Goal: Information Seeking & Learning: Learn about a topic

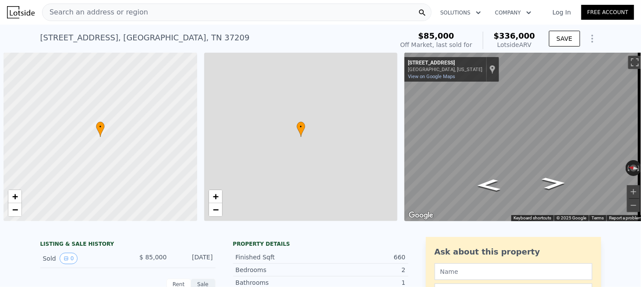
scroll to position [0, 4]
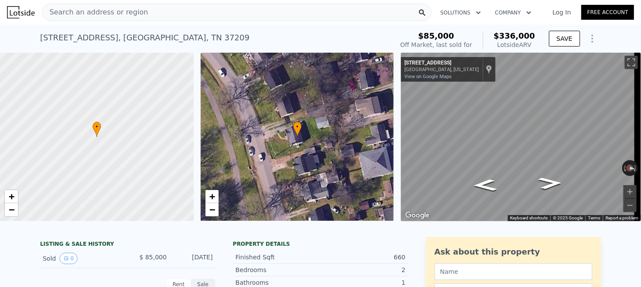
click at [150, 15] on div "Search an address or region" at bounding box center [237, 13] width 390 height 18
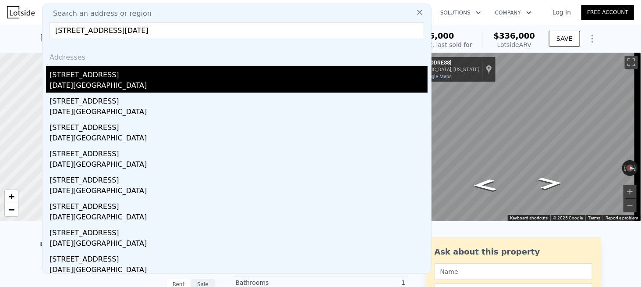
type input "869 W Point Rd, Corpus Christi, TX 78416"
click at [93, 78] on div "869 W Point Rd" at bounding box center [239, 73] width 378 height 14
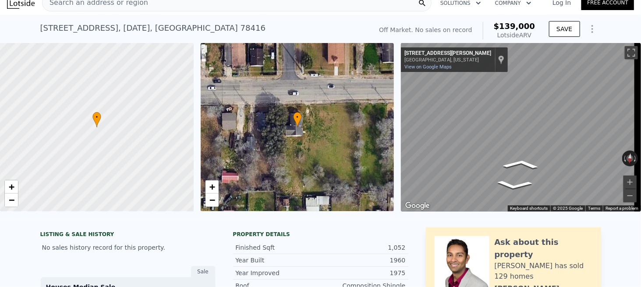
scroll to position [3, 0]
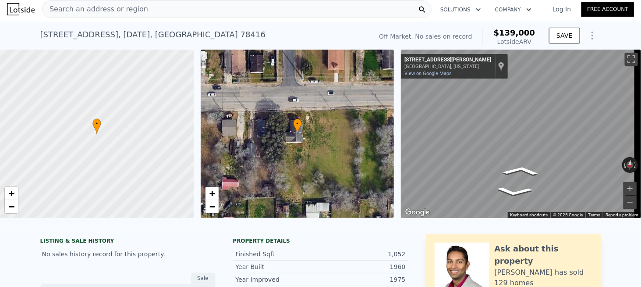
click at [107, 11] on span "Search an address or region" at bounding box center [96, 9] width 106 height 11
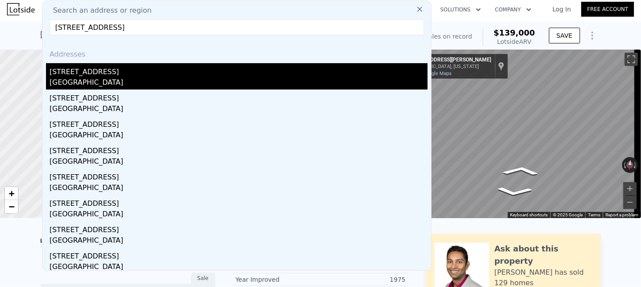
type input "1230 Castlegate Ct, Winston Salem, NC 27103"
click at [83, 76] on div "[STREET_ADDRESS]" at bounding box center [239, 70] width 378 height 14
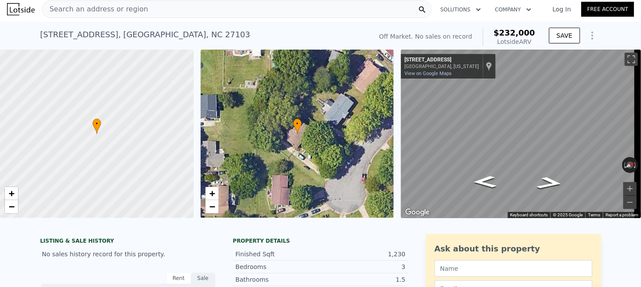
click at [99, 15] on div "Search an address or region" at bounding box center [96, 9] width 106 height 17
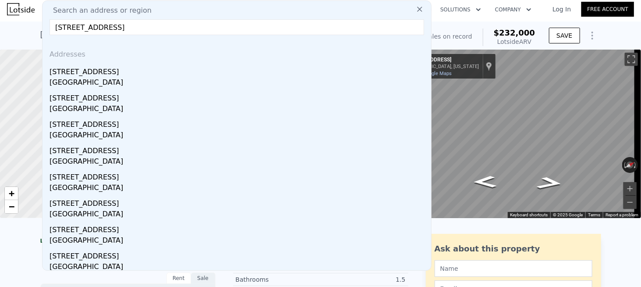
type input "4800 Cedar Point Rd, Jacksonville, FL 32226"
click at [94, 77] on div "Jacksonville, FL 32226" at bounding box center [239, 83] width 378 height 12
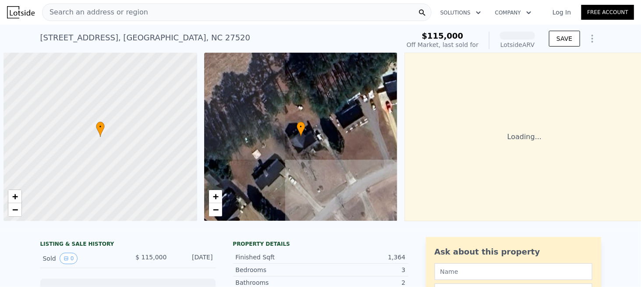
scroll to position [0, 4]
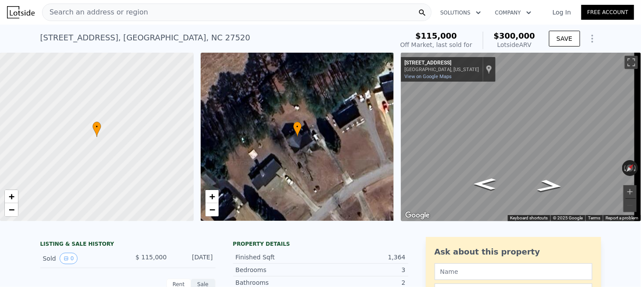
click at [128, 14] on span "Search an address or region" at bounding box center [96, 12] width 106 height 11
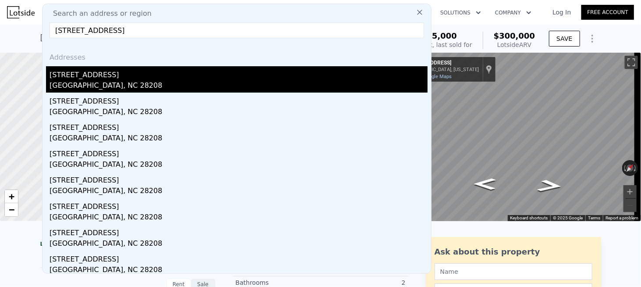
type input "[STREET_ADDRESS]"
click at [74, 75] on div "[STREET_ADDRESS]" at bounding box center [239, 73] width 378 height 14
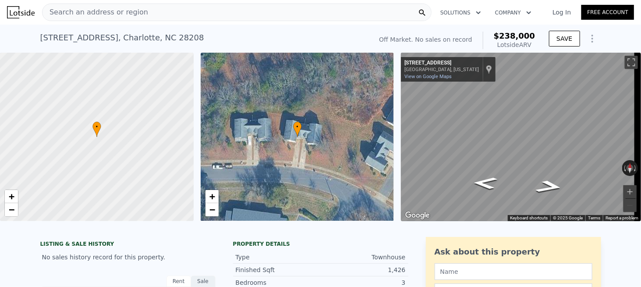
click at [128, 13] on span "Search an address or region" at bounding box center [96, 12] width 106 height 11
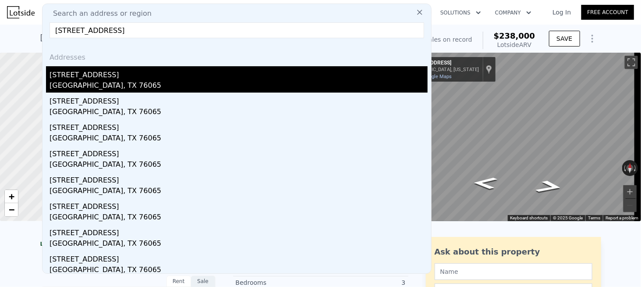
type input "[STREET_ADDRESS]"
click at [76, 78] on div "[STREET_ADDRESS]" at bounding box center [239, 73] width 378 height 14
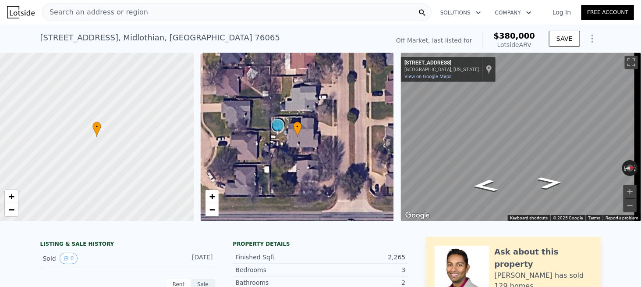
click at [112, 16] on span "Search an address or region" at bounding box center [96, 12] width 106 height 11
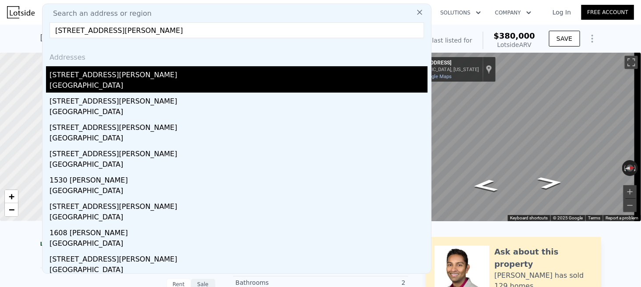
type input "[STREET_ADDRESS][PERSON_NAME]"
click at [85, 76] on div "[STREET_ADDRESS][PERSON_NAME]" at bounding box center [239, 73] width 378 height 14
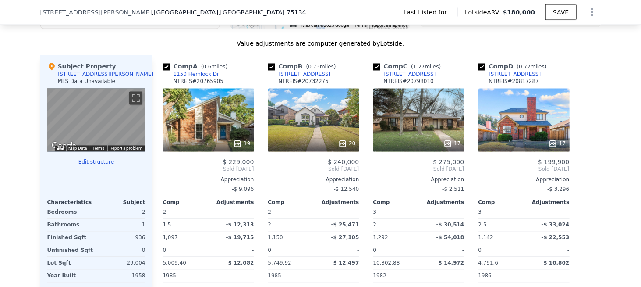
scroll to position [833, 0]
